Goal: Information Seeking & Learning: Check status

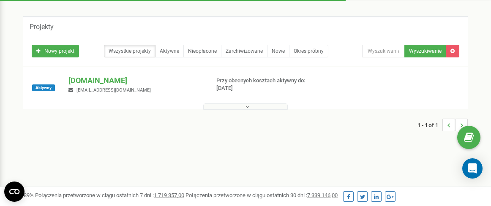
scroll to position [34, 0]
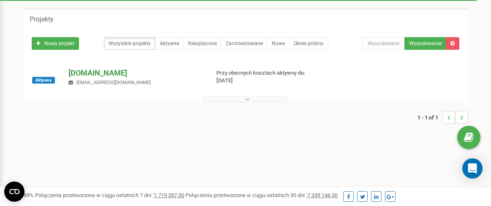
click at [102, 75] on p "[DOMAIN_NAME]" at bounding box center [135, 73] width 134 height 11
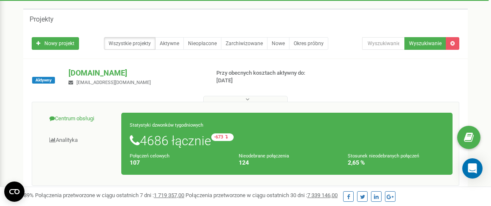
click at [82, 117] on link "Centrum obsługi" at bounding box center [79, 119] width 83 height 21
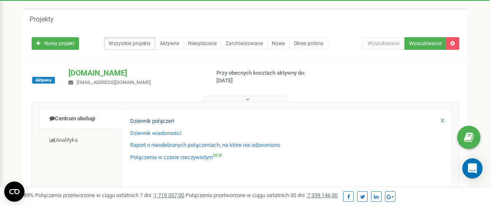
click at [144, 121] on link "Dziennik połączeń" at bounding box center [152, 122] width 44 height 8
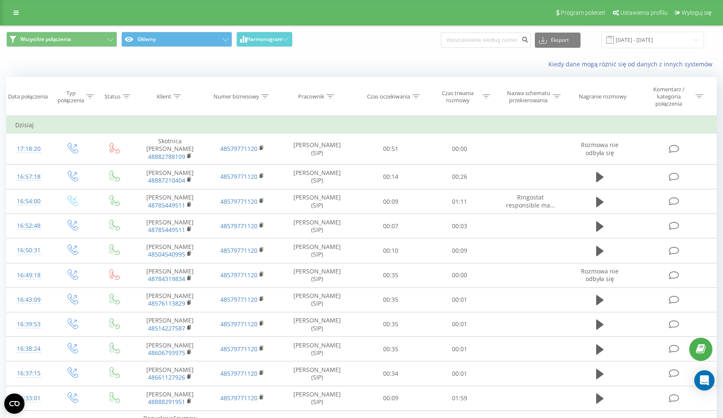
click at [488, 96] on icon at bounding box center [486, 96] width 8 height 4
click at [480, 140] on div at bounding box center [455, 141] width 60 height 8
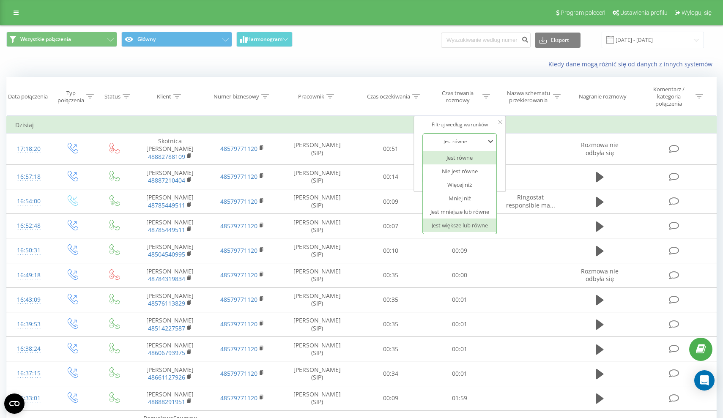
click at [465, 222] on div "Jest większe lub równe" at bounding box center [460, 226] width 74 height 14
click at [462, 153] on input "text" at bounding box center [460, 160] width 74 height 15
type input "00:20"
click at [479, 175] on span "OK" at bounding box center [478, 177] width 24 height 13
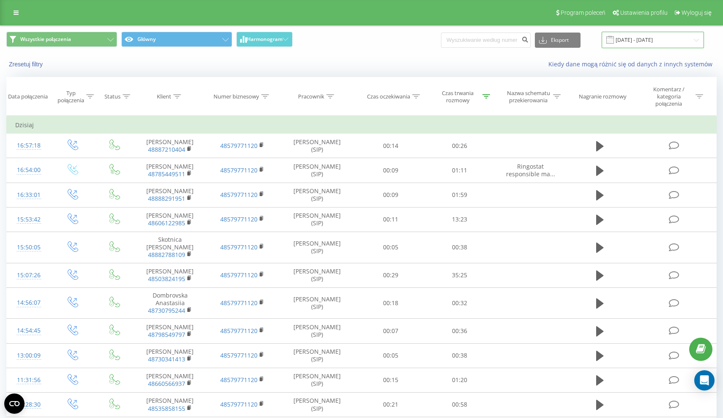
click at [680, 39] on input "[DATE] - [DATE]" at bounding box center [653, 40] width 102 height 16
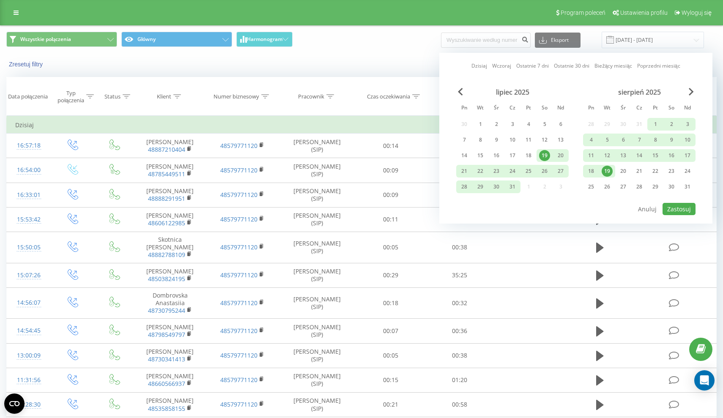
click at [610, 172] on div "19" at bounding box center [607, 171] width 11 height 11
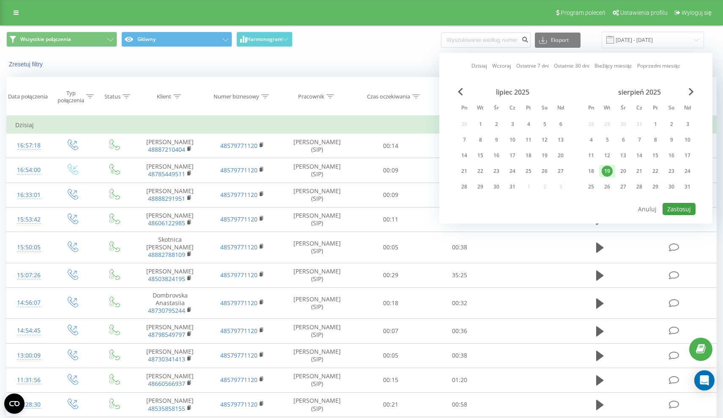
click at [681, 210] on button "Zastosuj" at bounding box center [678, 209] width 33 height 12
type input "[DATE] - [DATE]"
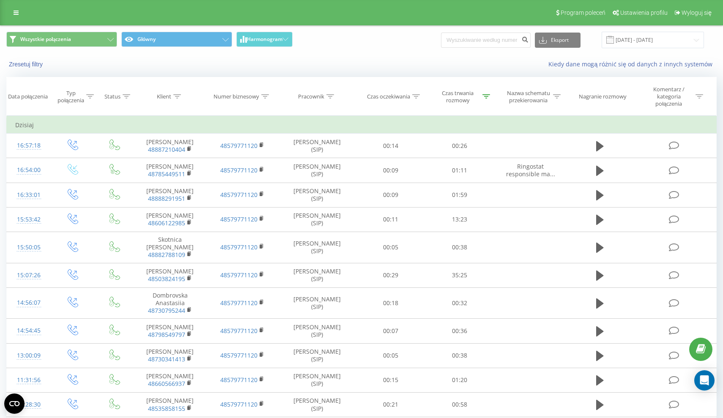
click at [487, 97] on icon at bounding box center [486, 96] width 8 height 4
click at [464, 161] on input "00:20" at bounding box center [460, 160] width 74 height 15
type input "00:00"
click at [475, 175] on span "OK" at bounding box center [478, 177] width 24 height 13
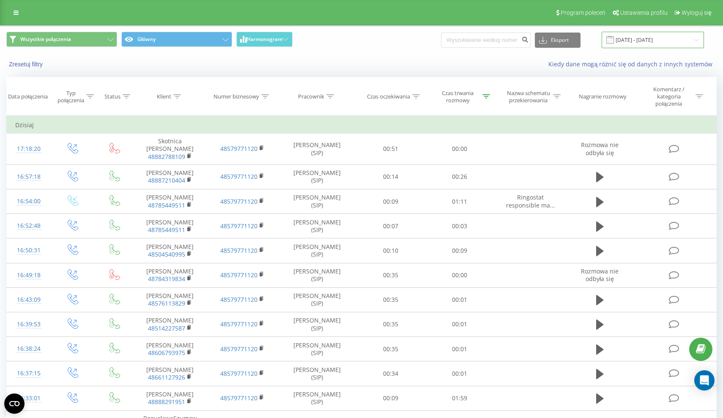
click at [688, 34] on input "[DATE] - [DATE]" at bounding box center [653, 40] width 102 height 16
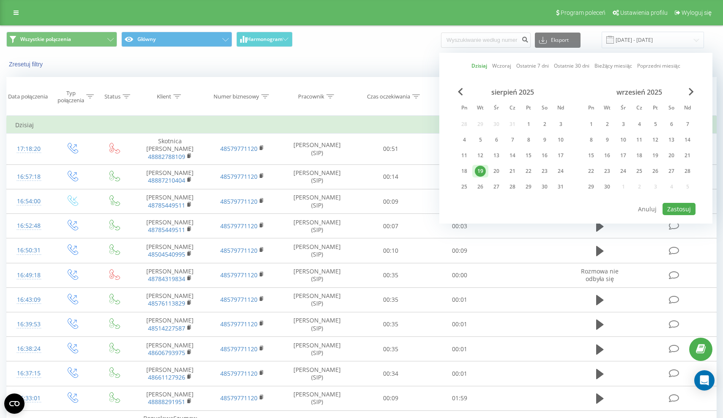
click at [480, 170] on div "19" at bounding box center [480, 171] width 11 height 11
click at [683, 203] on button "Zastosuj" at bounding box center [678, 209] width 33 height 12
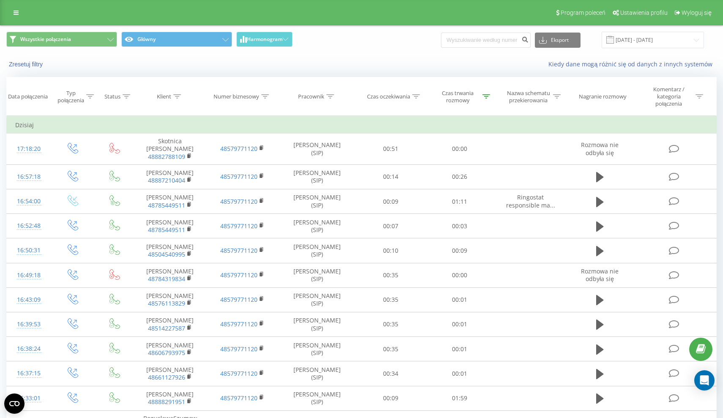
click at [486, 104] on th "Czas trwania rozmowy" at bounding box center [459, 96] width 69 height 38
click at [485, 97] on icon at bounding box center [486, 96] width 8 height 4
click at [463, 155] on input "00:00" at bounding box center [460, 160] width 74 height 15
click at [455, 158] on input "00:00" at bounding box center [460, 160] width 74 height 15
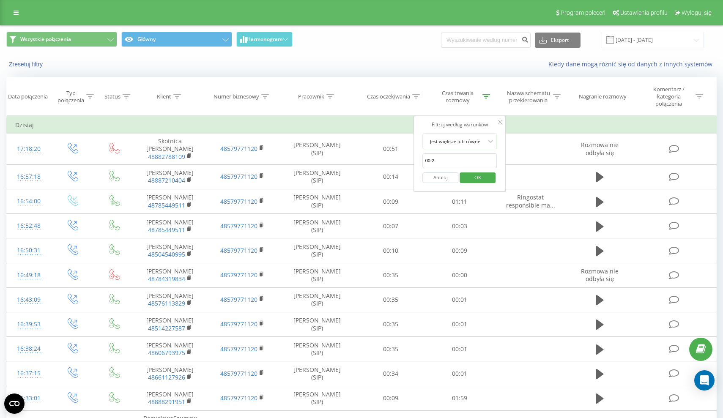
type input "00:20"
click at [484, 179] on span "OK" at bounding box center [478, 177] width 24 height 13
